Goal: Task Accomplishment & Management: Use online tool/utility

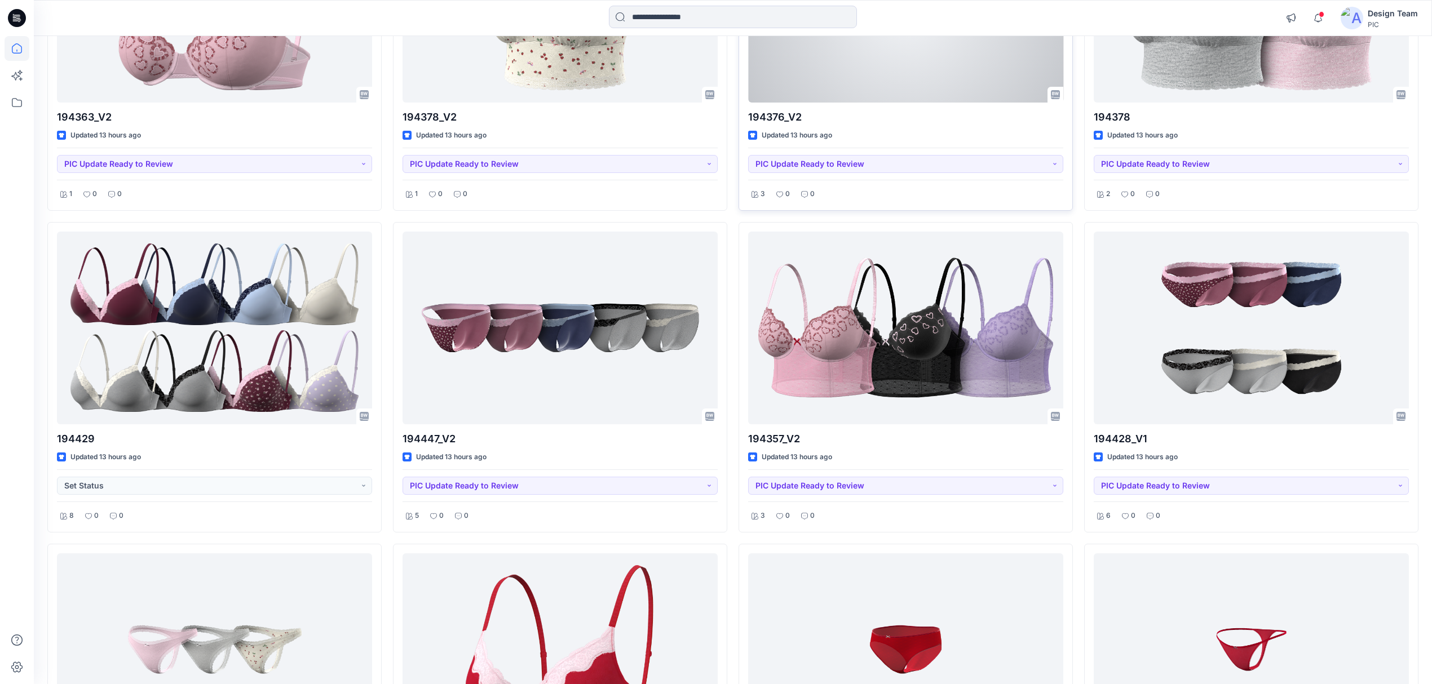
scroll to position [2203, 0]
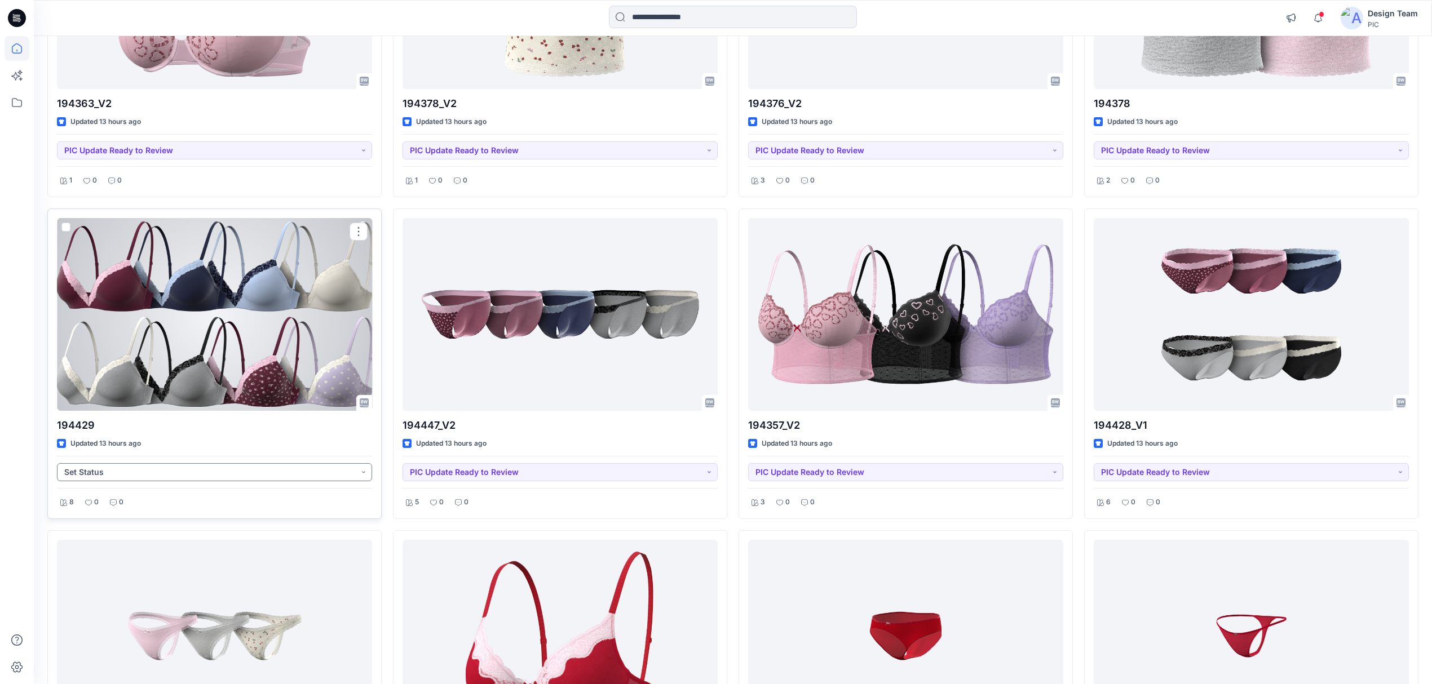
click at [233, 470] on button "Set Status" at bounding box center [214, 472] width 315 height 18
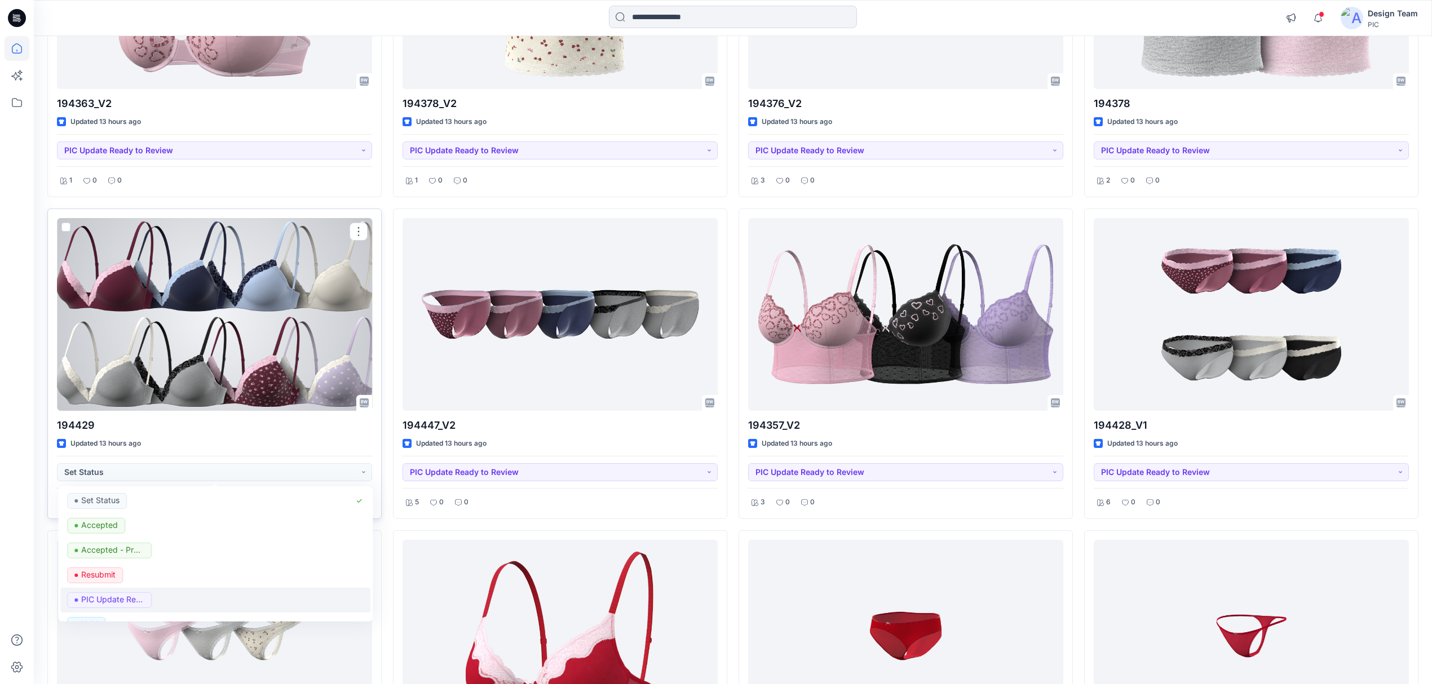
click at [145, 608] on span "PIC Update Ready to Review" at bounding box center [109, 600] width 85 height 16
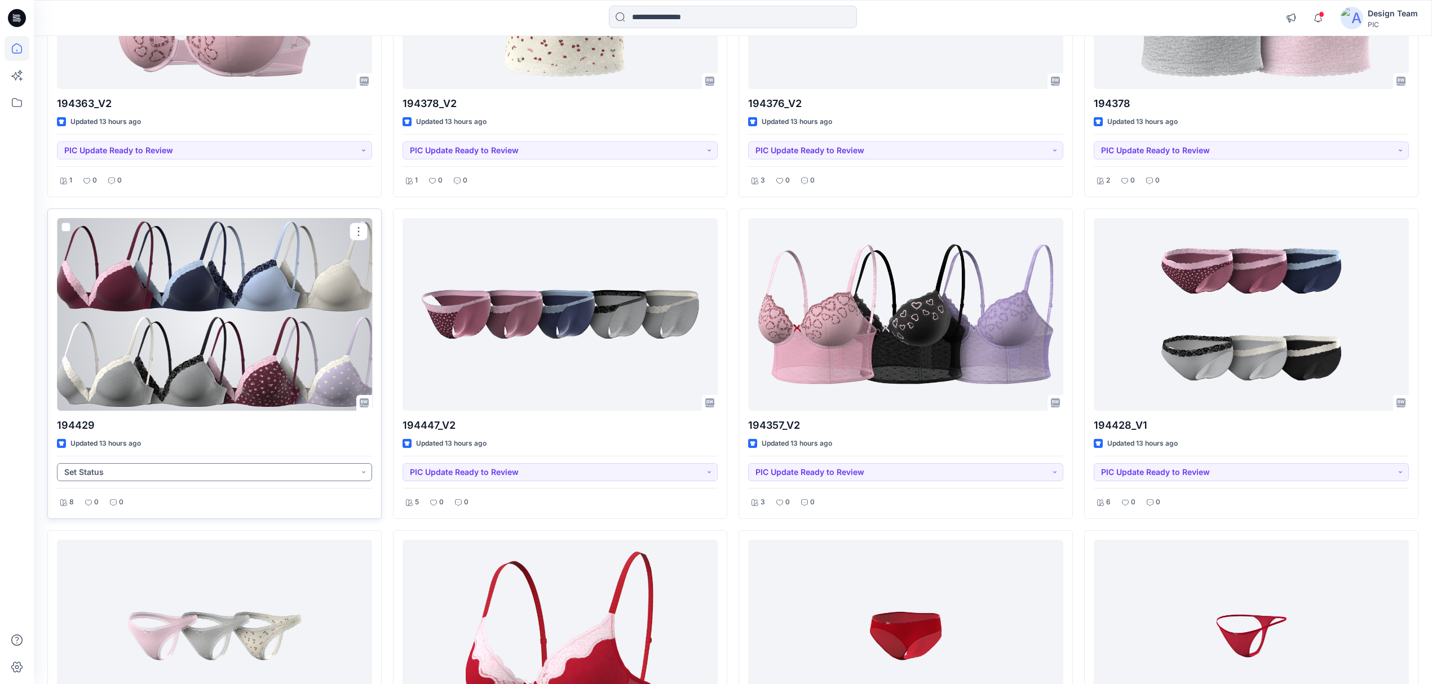
click at [247, 481] on button "Set Status" at bounding box center [214, 472] width 315 height 18
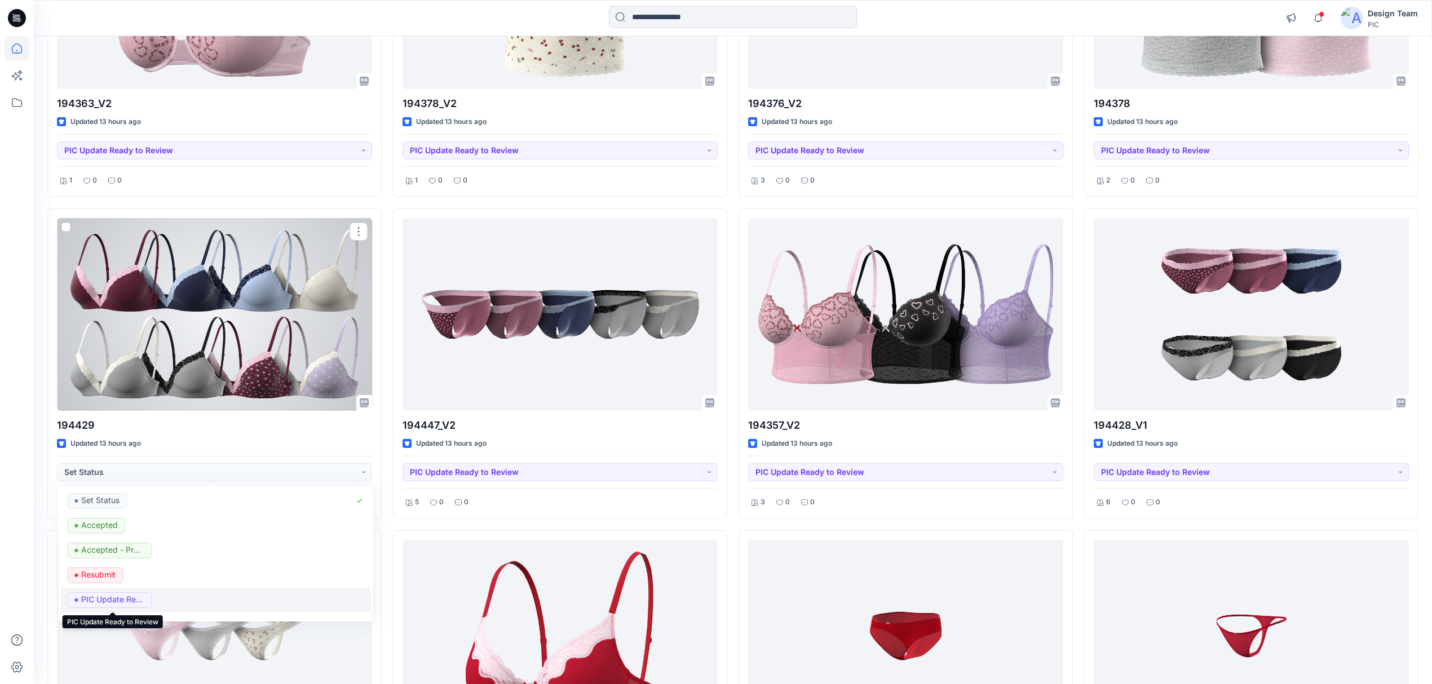
click at [101, 604] on p "PIC Update Ready to Review" at bounding box center [112, 599] width 63 height 15
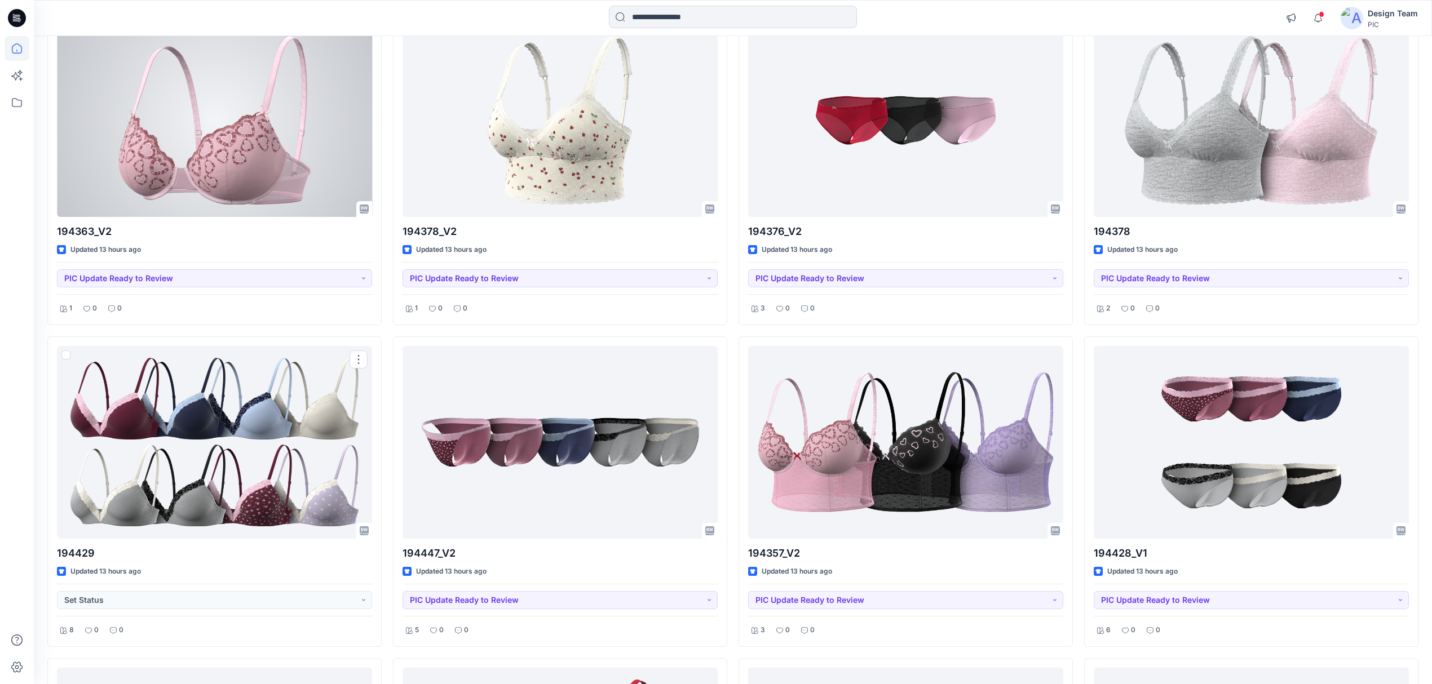
scroll to position [1827, 0]
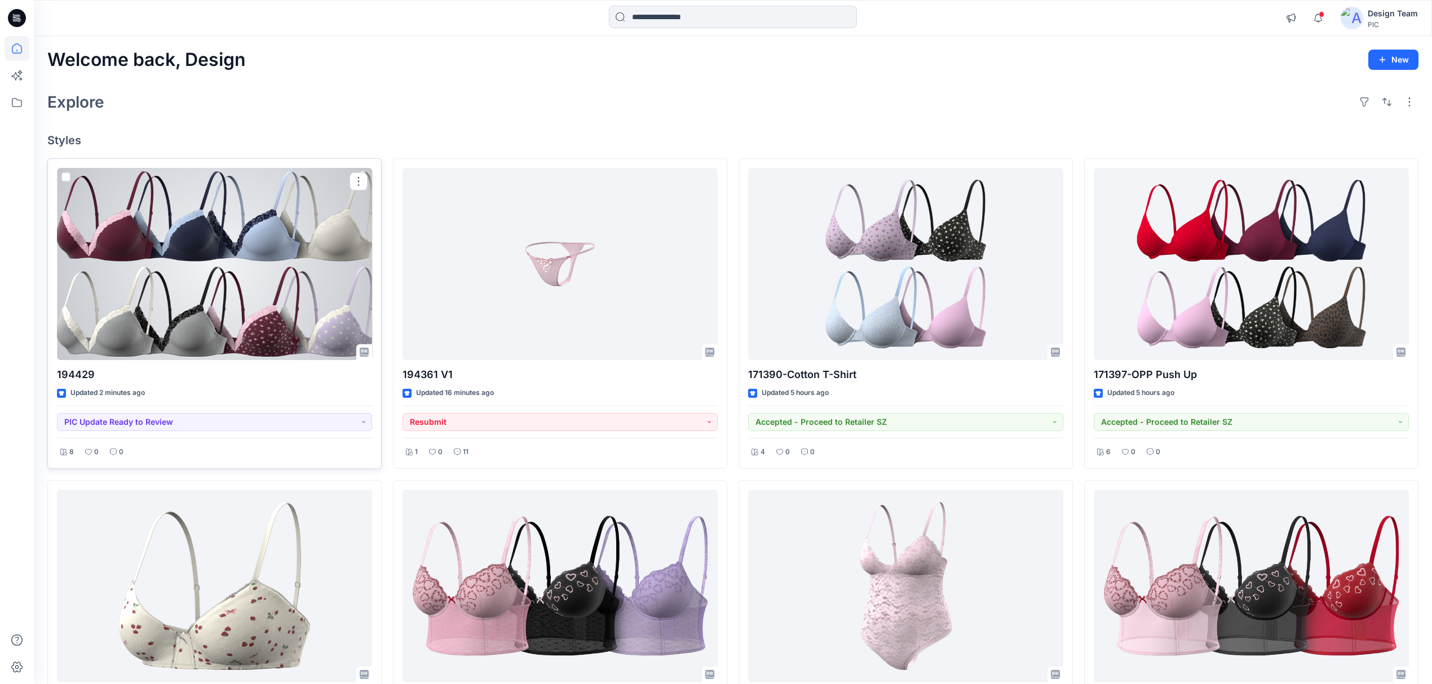
click at [181, 313] on div at bounding box center [214, 264] width 315 height 193
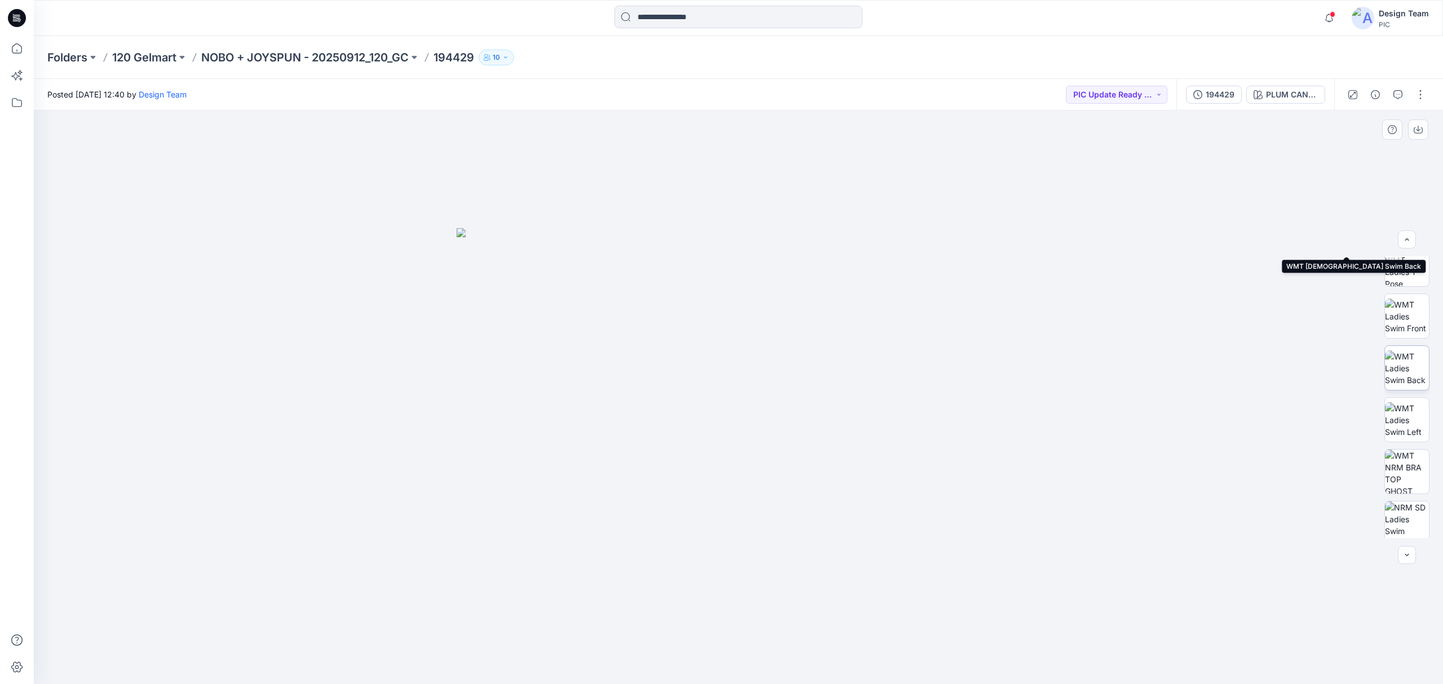
scroll to position [282, 0]
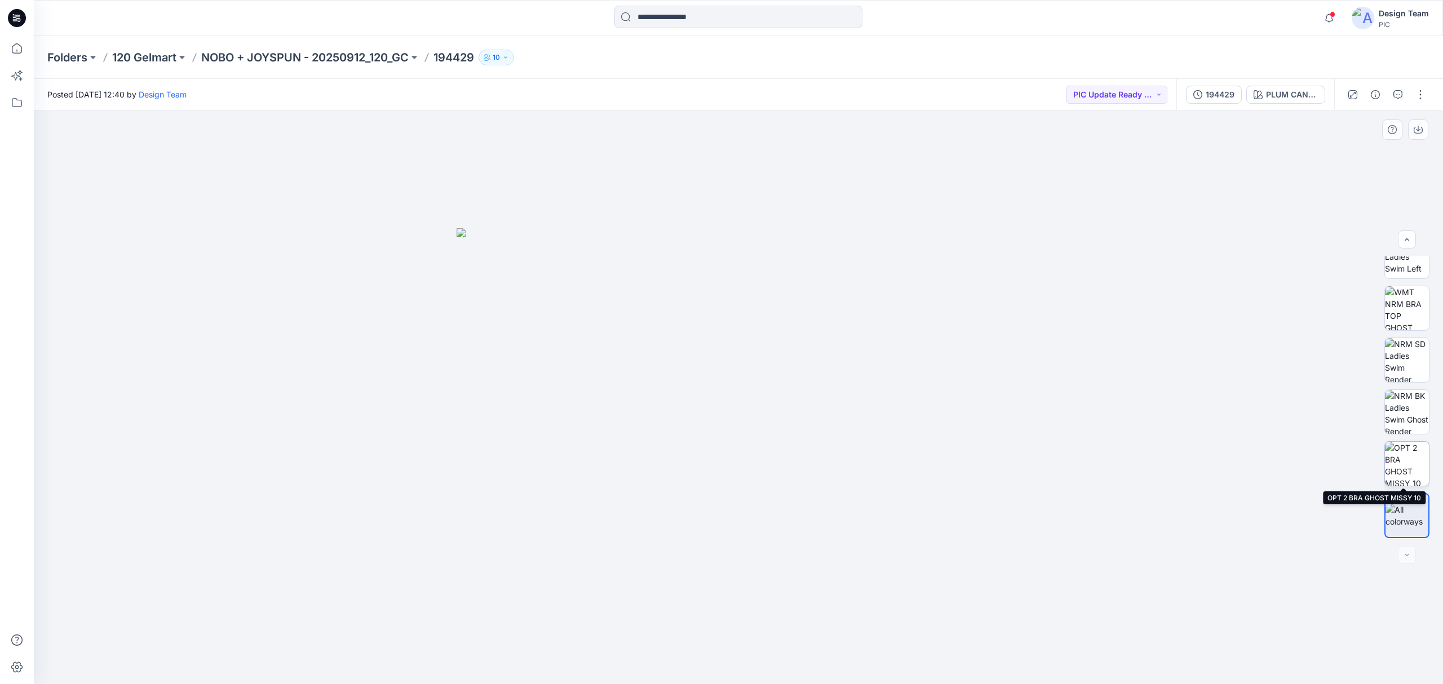
click at [1408, 472] on img at bounding box center [1407, 464] width 44 height 44
